Goal: Task Accomplishment & Management: Manage account settings

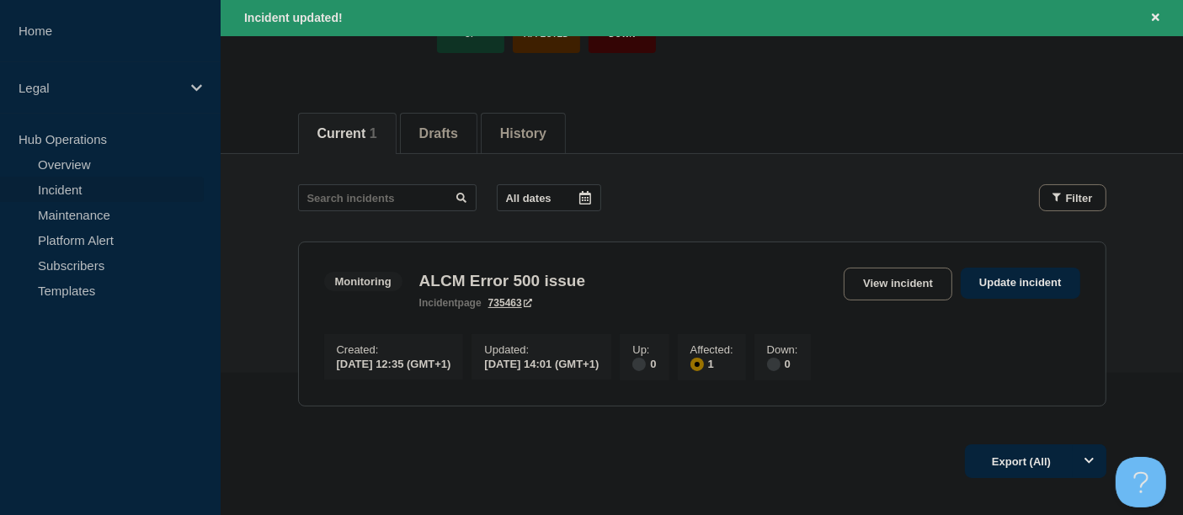
scroll to position [187, 0]
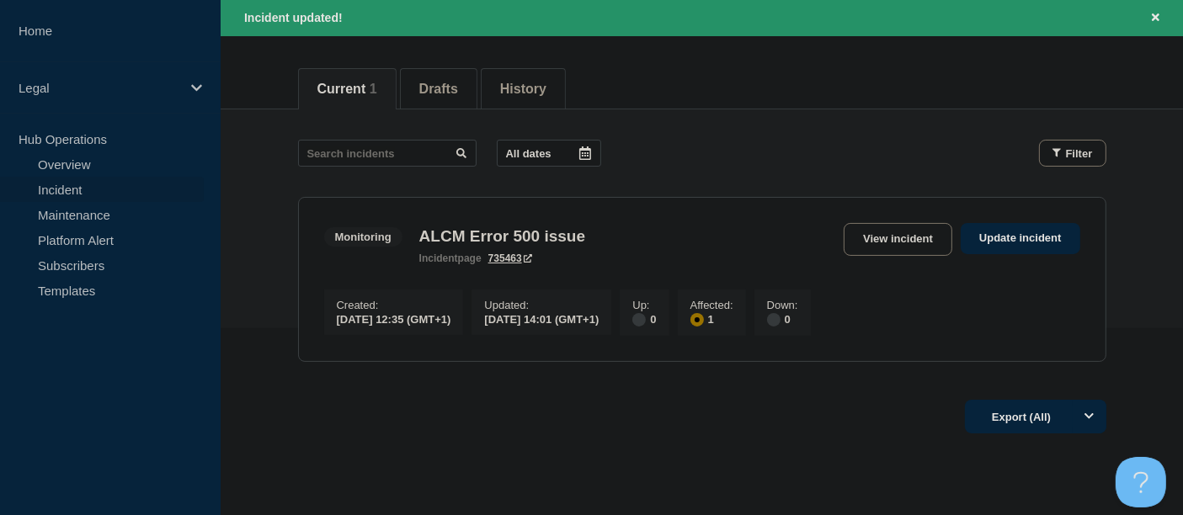
drag, startPoint x: 952, startPoint y: 76, endPoint x: 940, endPoint y: 82, distance: 13.6
click at [952, 76] on div "Current 1 Drafts History" at bounding box center [702, 79] width 808 height 57
click at [895, 230] on link "View incident" at bounding box center [898, 239] width 109 height 33
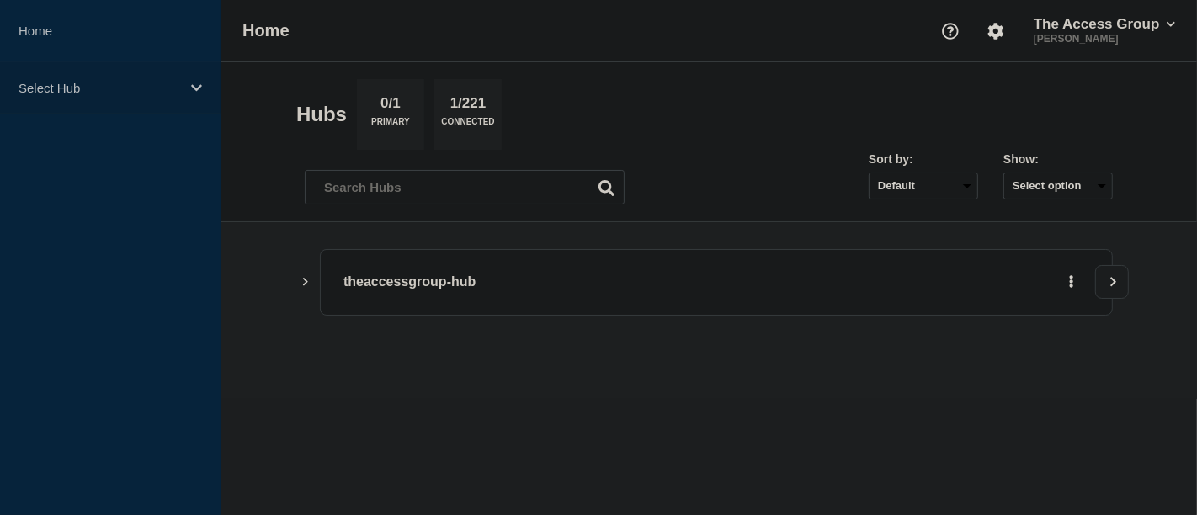
click at [197, 85] on icon at bounding box center [196, 88] width 11 height 13
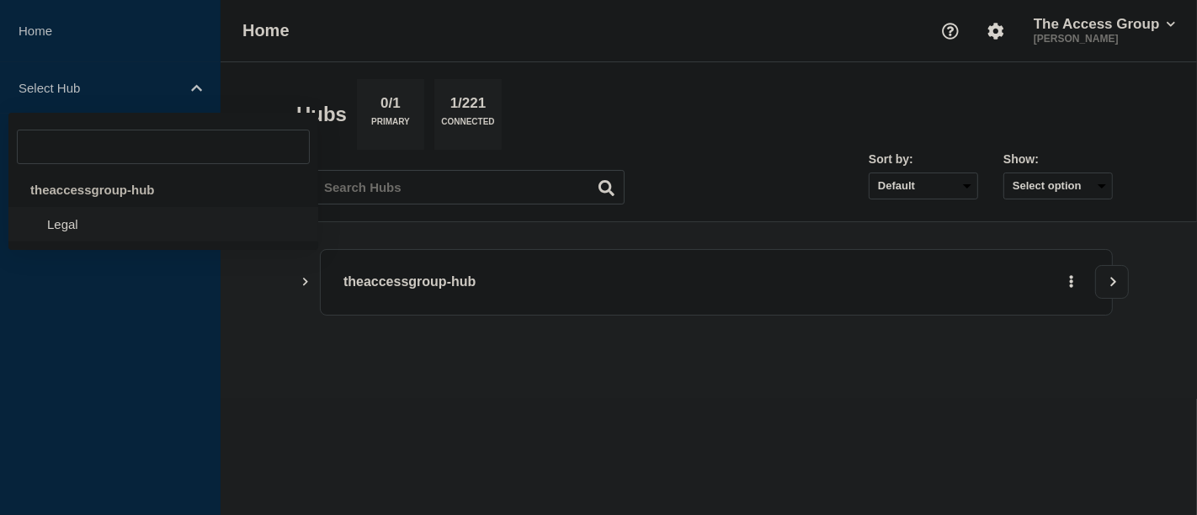
click at [80, 223] on li "Legal" at bounding box center [163, 224] width 310 height 35
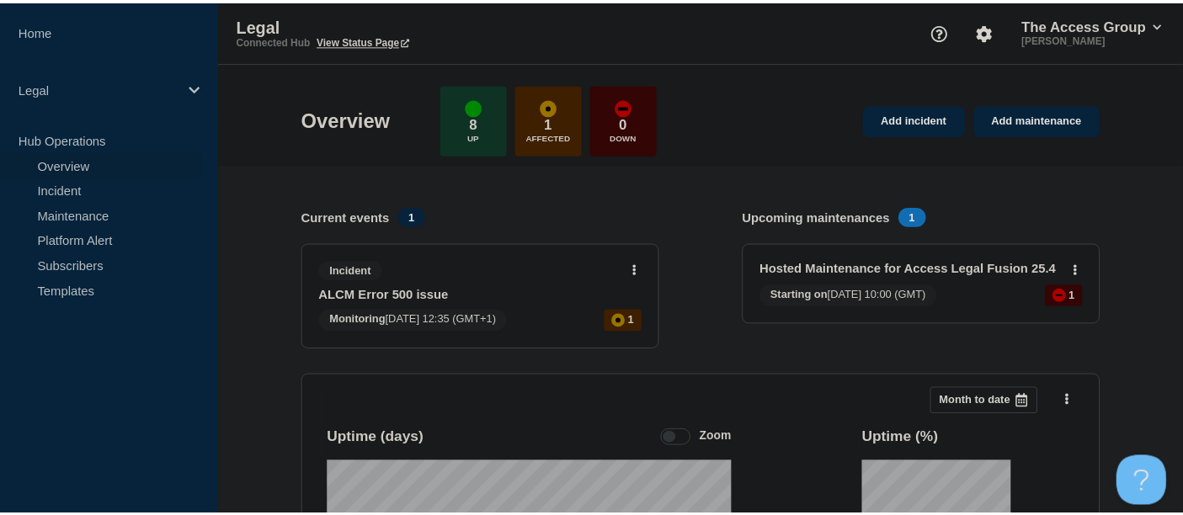
scroll to position [187, 0]
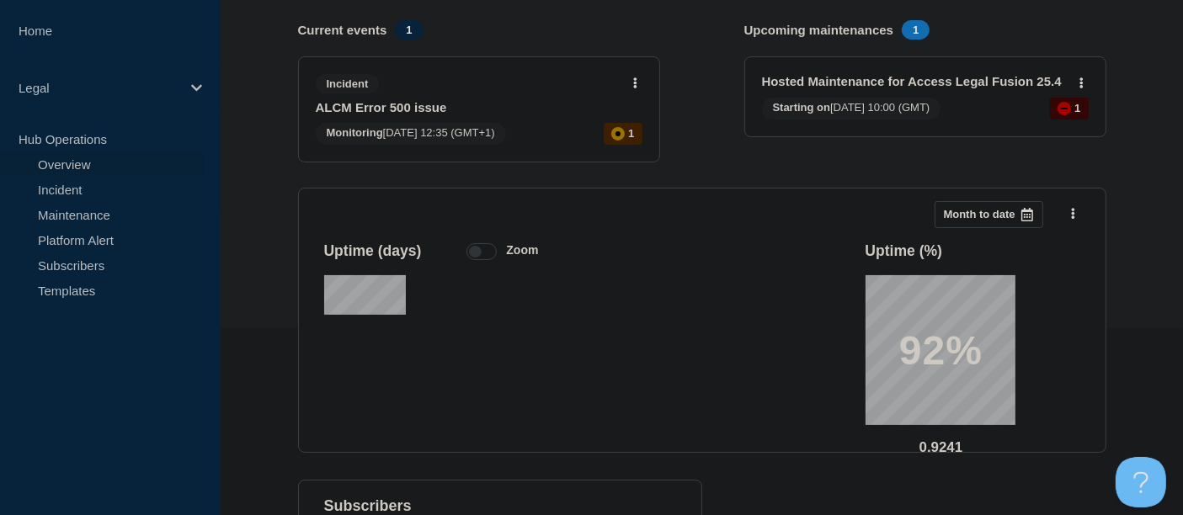
click at [408, 102] on link "ALCM Error 500 issue" at bounding box center [468, 107] width 304 height 14
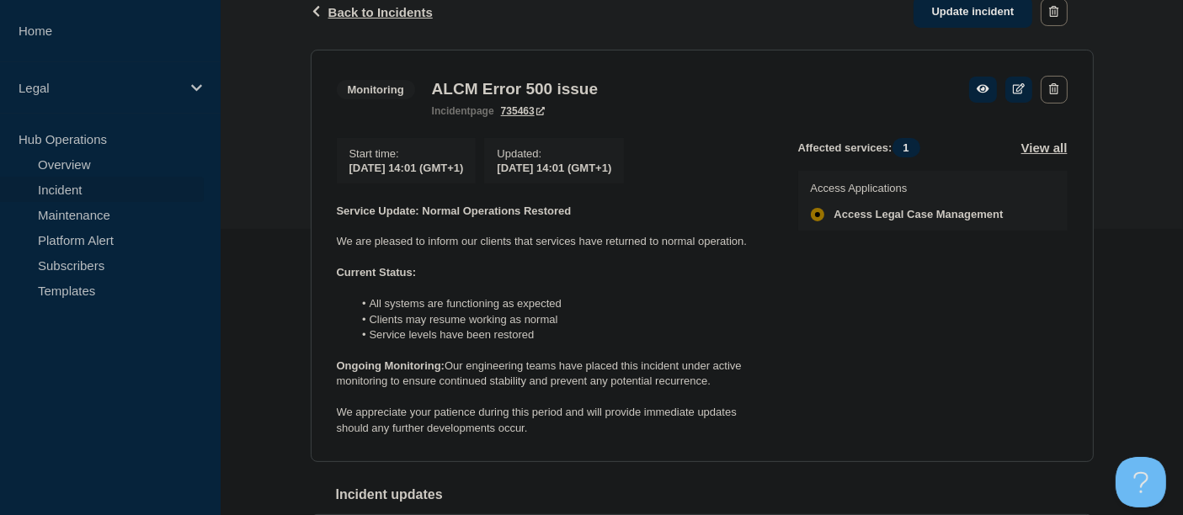
scroll to position [187, 0]
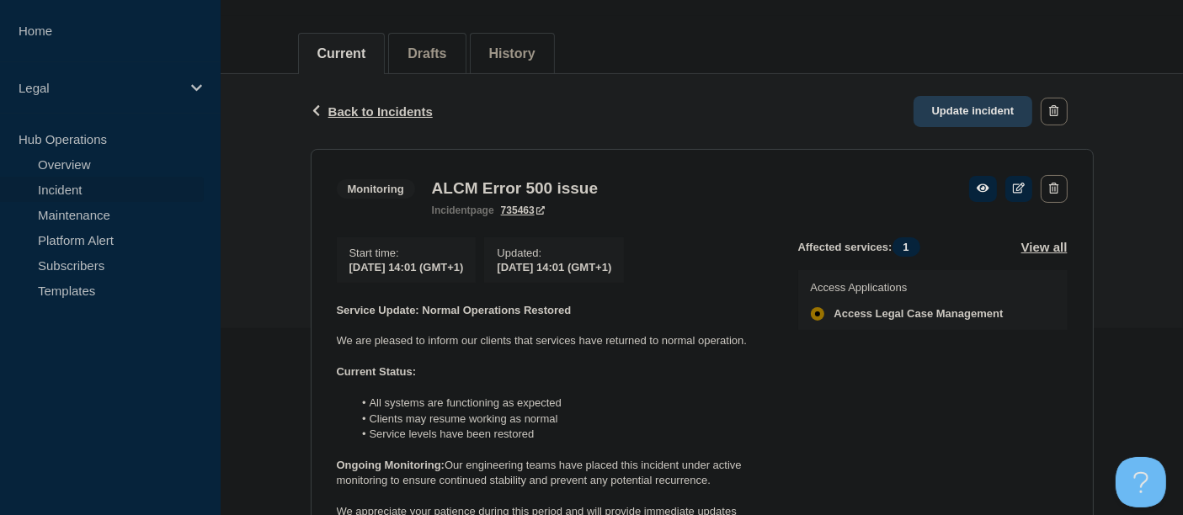
click at [950, 104] on link "Update incident" at bounding box center [973, 111] width 120 height 31
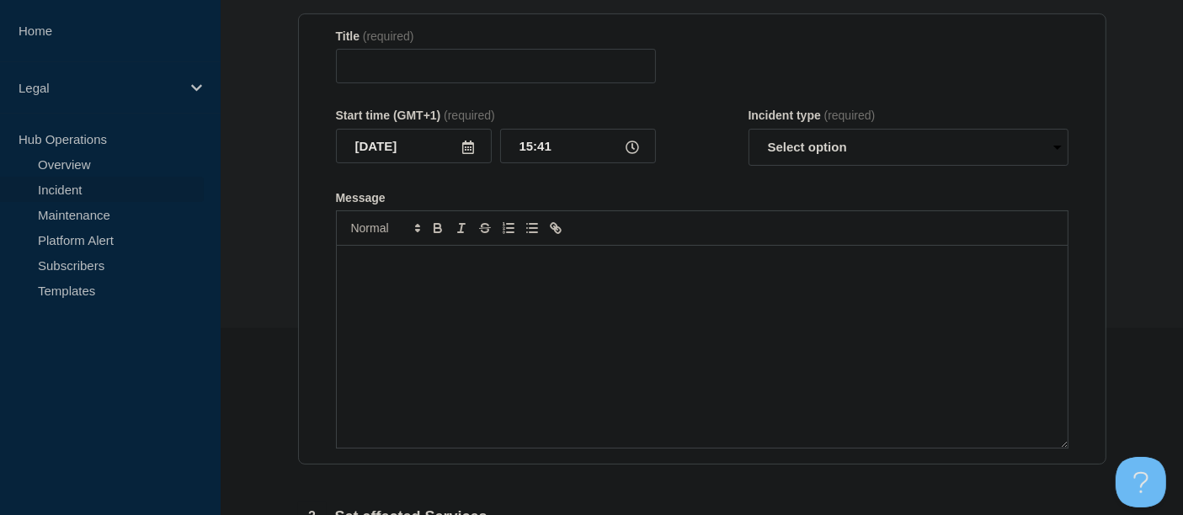
type input "ALCM Error 500 issue"
drag, startPoint x: 1056, startPoint y: 151, endPoint x: 1004, endPoint y: 162, distance: 52.7
click at [1056, 150] on select "Select option Investigating Identified Monitoring Resolved" at bounding box center [908, 147] width 320 height 37
select select "resolved"
click at [748, 133] on select "Select option Investigating Identified Monitoring Resolved" at bounding box center [908, 147] width 320 height 37
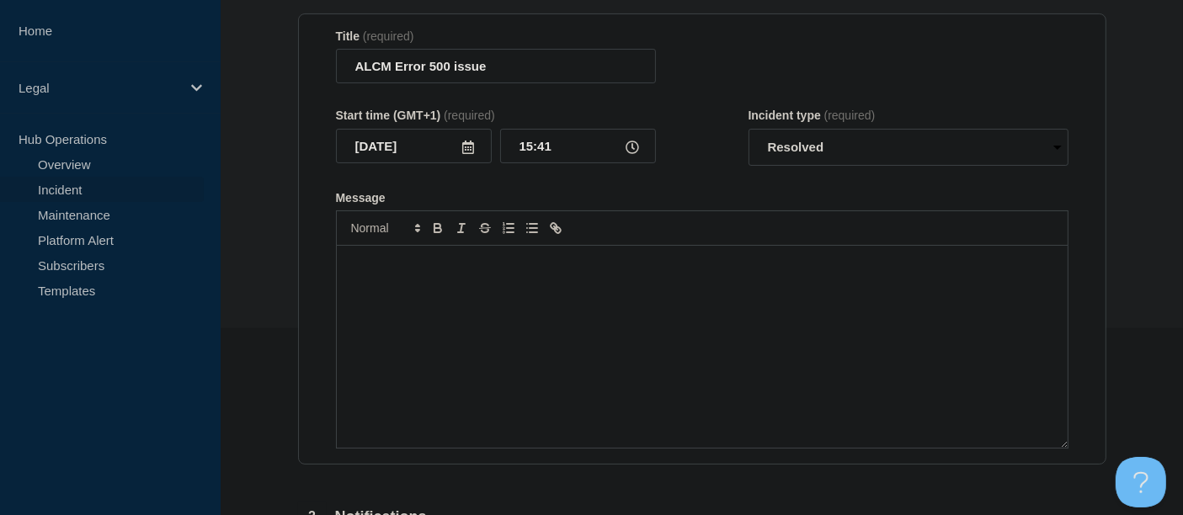
click at [415, 271] on p "Message" at bounding box center [701, 263] width 705 height 15
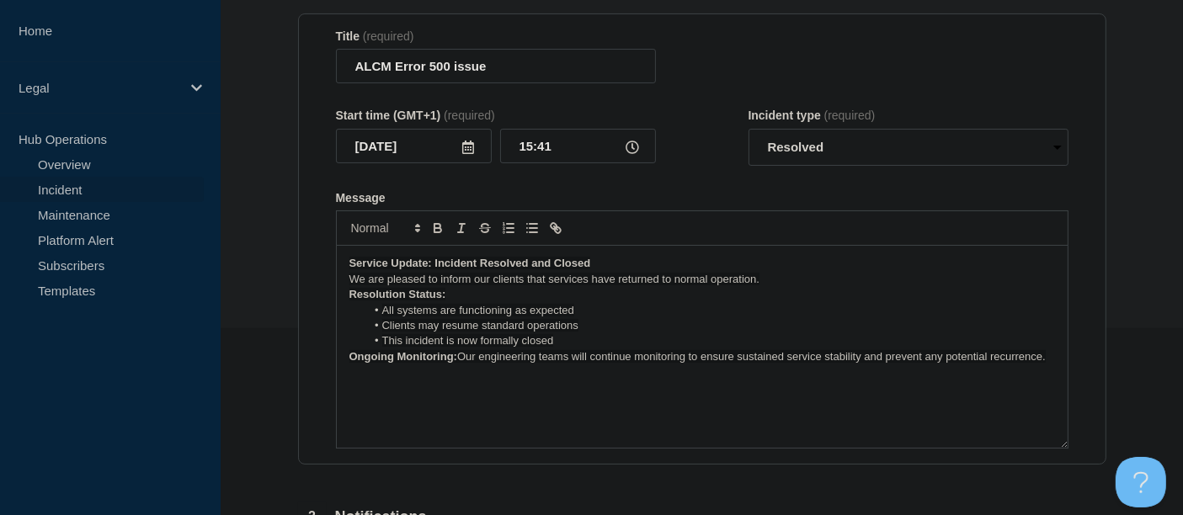
click at [595, 265] on p "Service Update: Incident Resolved and Closed" at bounding box center [701, 263] width 705 height 15
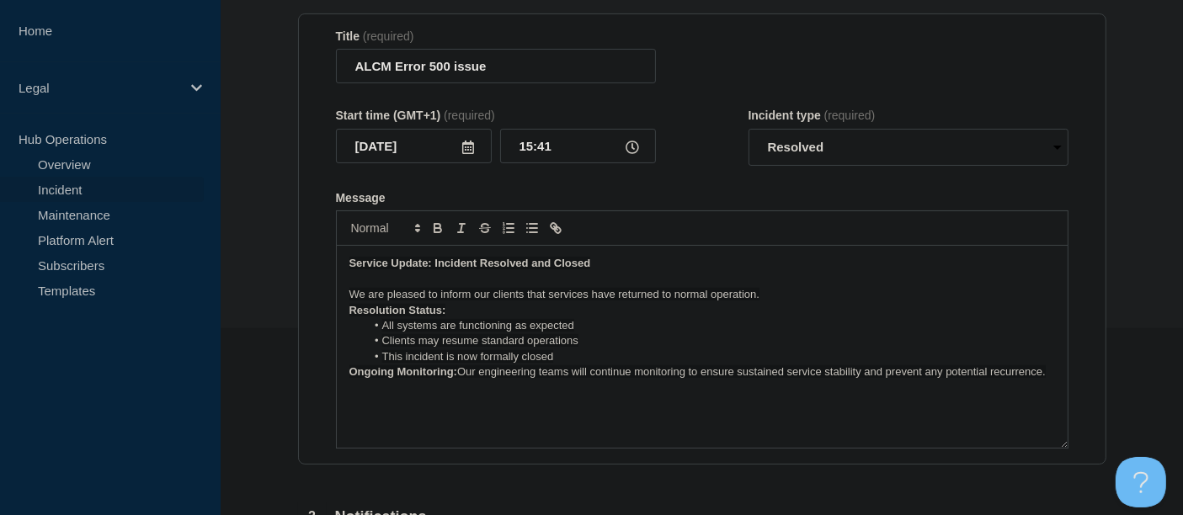
click at [780, 301] on p "We are pleased to inform our clients that services have returned to normal oper…" at bounding box center [701, 294] width 705 height 15
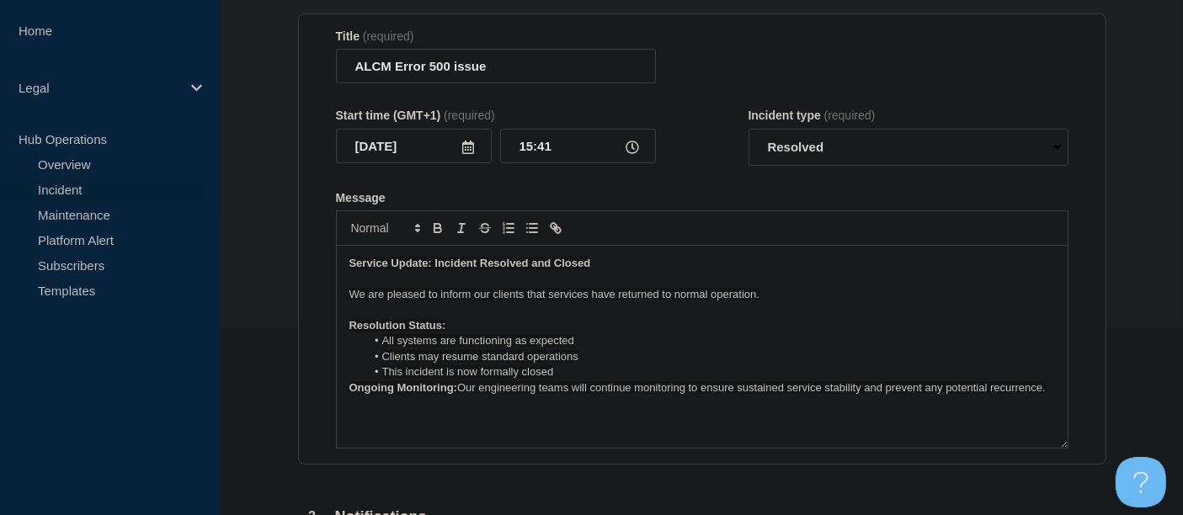
click at [464, 330] on p "Resolution Status:" at bounding box center [701, 325] width 705 height 15
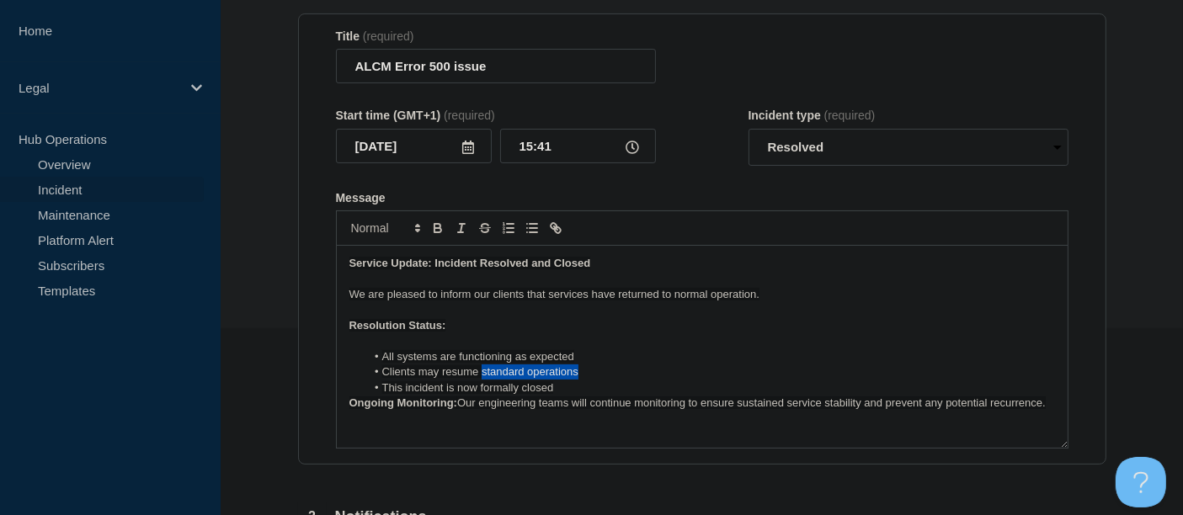
drag, startPoint x: 577, startPoint y: 374, endPoint x: 480, endPoint y: 374, distance: 97.7
click at [480, 374] on li "Clients may resume standard operations" at bounding box center [709, 372] width 689 height 15
click at [563, 395] on li "This incident is now formally closed" at bounding box center [709, 388] width 689 height 15
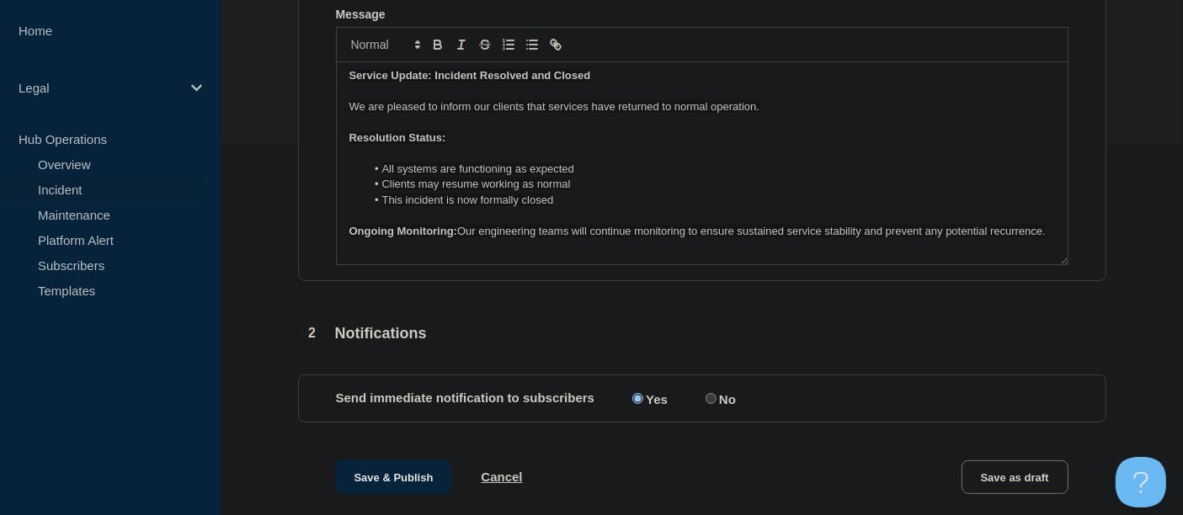
scroll to position [615, 0]
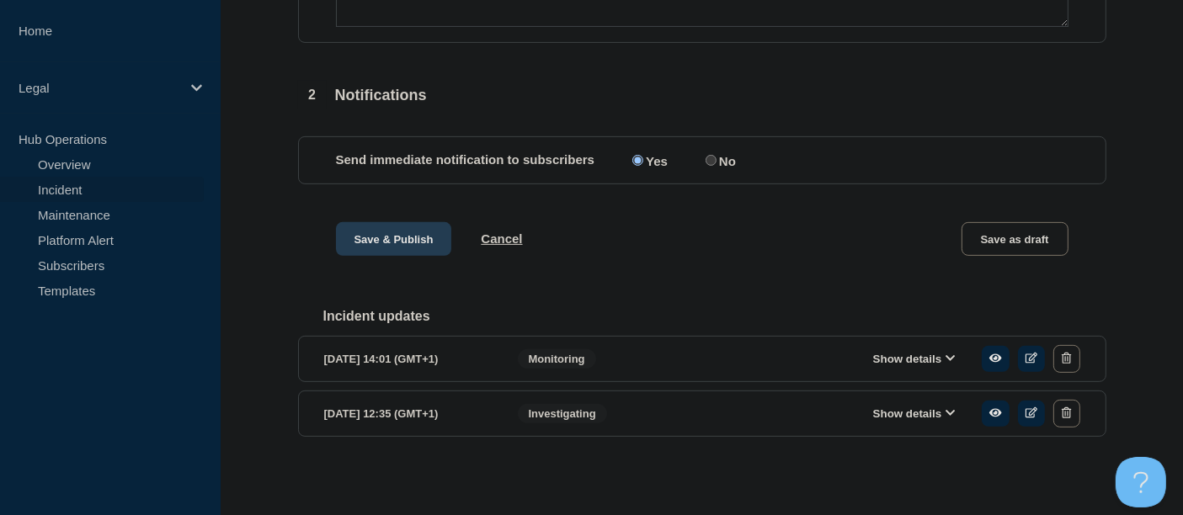
click at [379, 237] on button "Save & Publish" at bounding box center [394, 239] width 116 height 34
